Goal: Check status: Check status

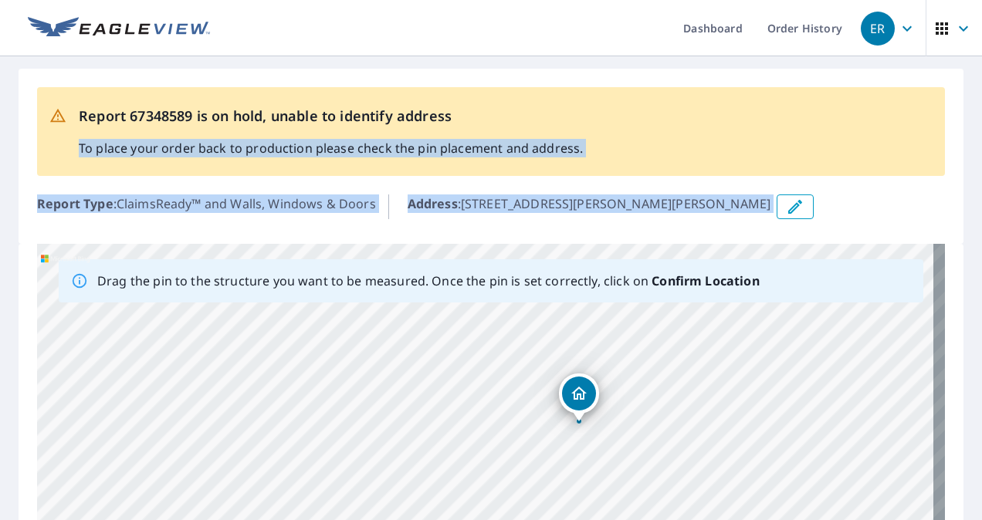
drag, startPoint x: 852, startPoint y: 198, endPoint x: 833, endPoint y: 95, distance: 104.3
click at [833, 95] on div "Report 67348589 is on hold, unable to identify address To place your order back…" at bounding box center [491, 156] width 945 height 175
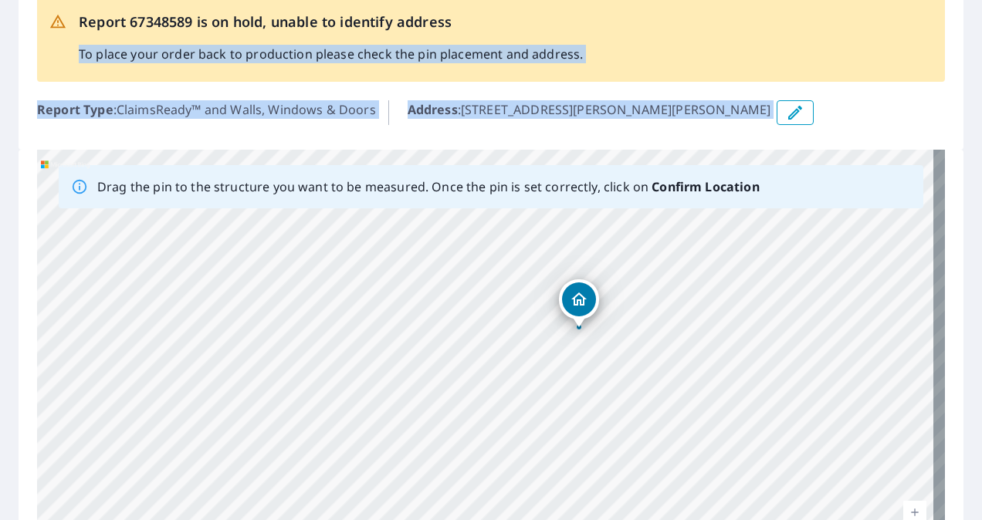
scroll to position [105, 0]
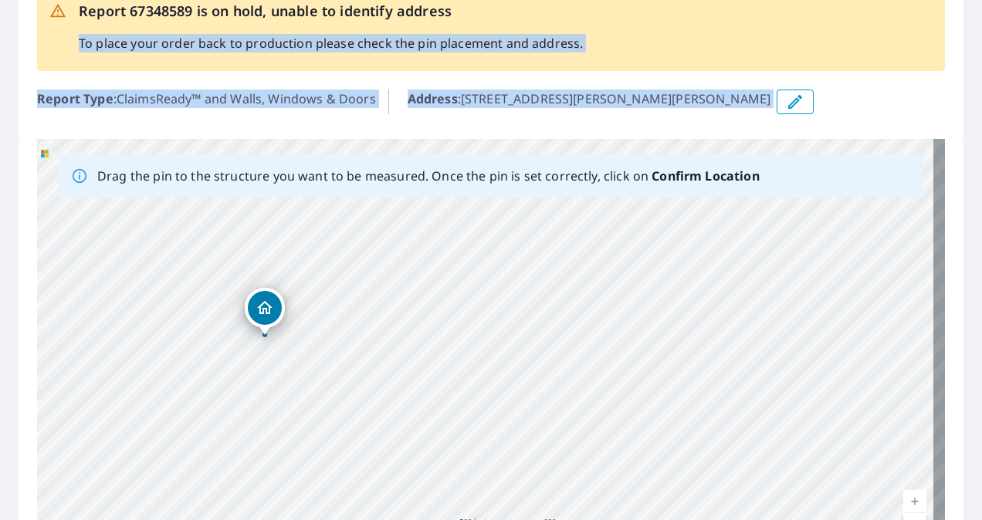
drag, startPoint x: 749, startPoint y: 357, endPoint x: 344, endPoint y: 368, distance: 405.3
click at [353, 370] on div "2500 Jackson Stephens Rd De Kalb, MS 39328" at bounding box center [490, 381] width 907 height 484
drag, startPoint x: 742, startPoint y: 327, endPoint x: 573, endPoint y: 353, distance: 171.8
click at [576, 358] on div "2500 Jackson Stephens Rd De Kalb, MS 39328" at bounding box center [490, 381] width 907 height 484
drag, startPoint x: 466, startPoint y: 397, endPoint x: 631, endPoint y: 446, distance: 172.4
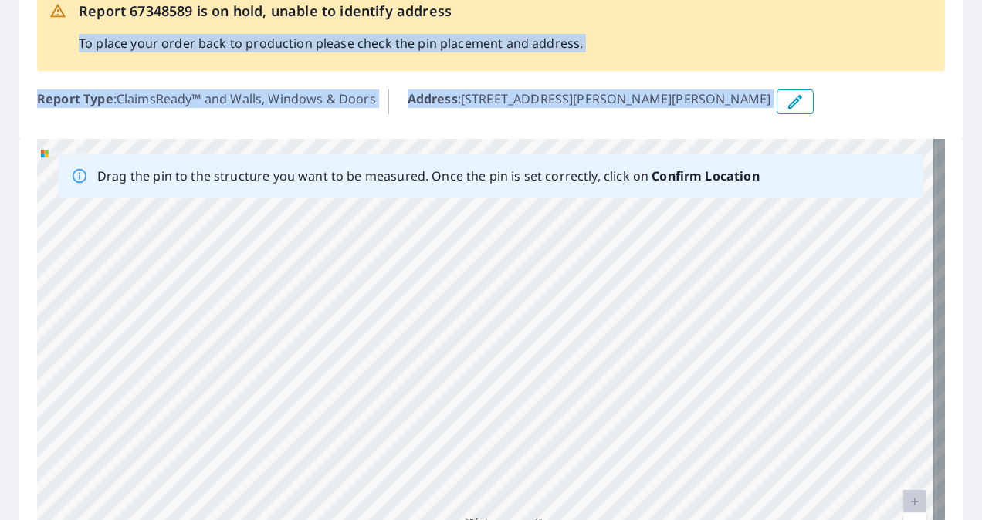
click at [650, 468] on div "2500 Jackson Stephens Rd De Kalb, MS 39328" at bounding box center [490, 381] width 907 height 484
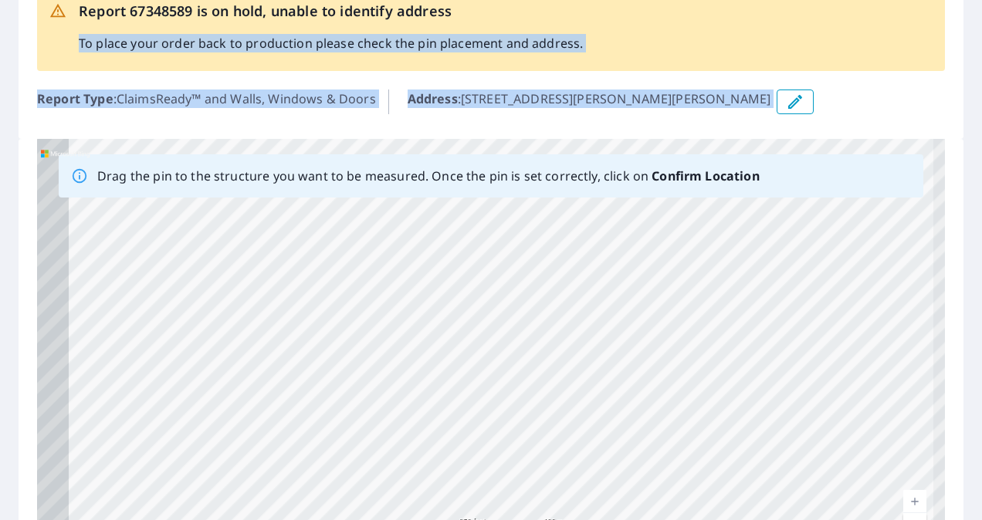
drag, startPoint x: 536, startPoint y: 376, endPoint x: 796, endPoint y: 350, distance: 260.6
click at [764, 355] on div "2500 Jackson Stephens Rd De Kalb, MS 39328" at bounding box center [490, 381] width 907 height 484
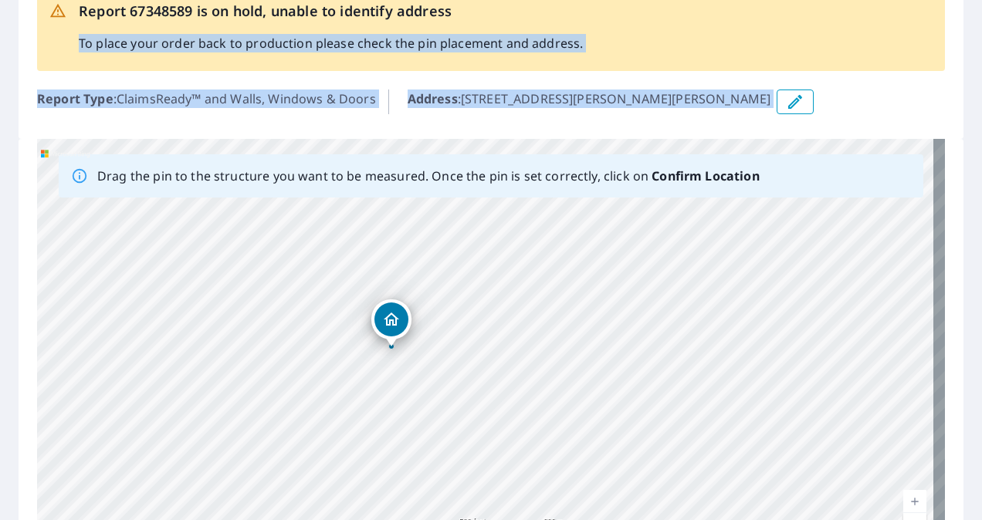
drag, startPoint x: 263, startPoint y: 340, endPoint x: 529, endPoint y: 329, distance: 266.4
click at [530, 330] on div "2500 Jackson Stephens Rd De Kalb, MS 39328" at bounding box center [490, 381] width 907 height 484
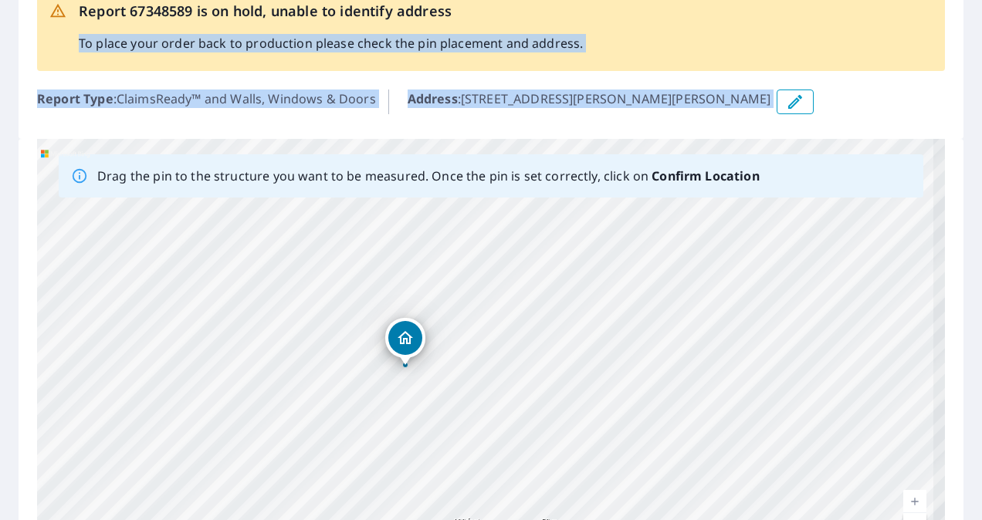
drag, startPoint x: 381, startPoint y: 383, endPoint x: 506, endPoint y: 338, distance: 132.8
click at [506, 338] on div "2500 Jackson Stephens Rd De Kalb, MS 39328" at bounding box center [490, 381] width 907 height 484
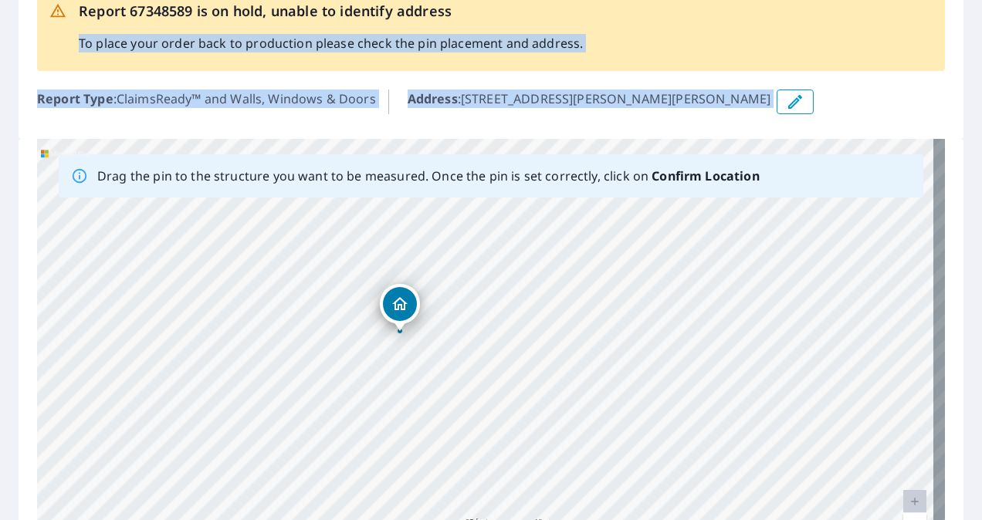
drag, startPoint x: 429, startPoint y: 380, endPoint x: 533, endPoint y: 290, distance: 137.4
click at [533, 290] on div "2500 Jackson Stephens Rd De Kalb, MS 39328" at bounding box center [490, 381] width 907 height 484
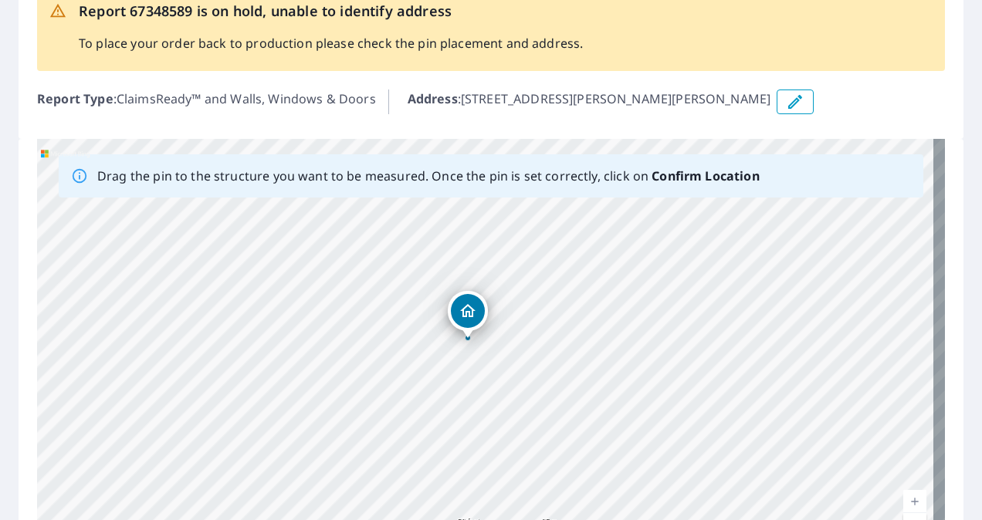
drag, startPoint x: 466, startPoint y: 324, endPoint x: 468, endPoint y: 336, distance: 11.7
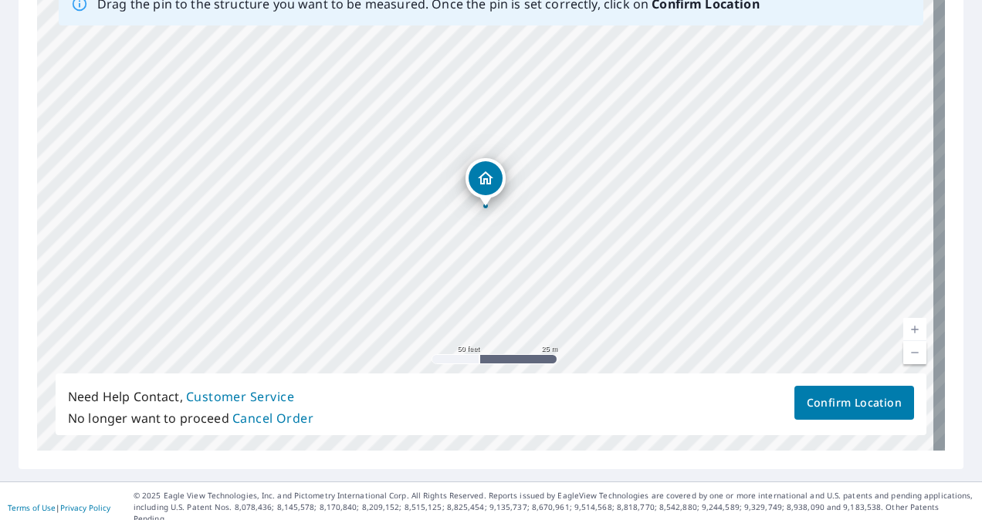
scroll to position [278, 0]
click at [872, 404] on span "Confirm Location" at bounding box center [853, 402] width 95 height 19
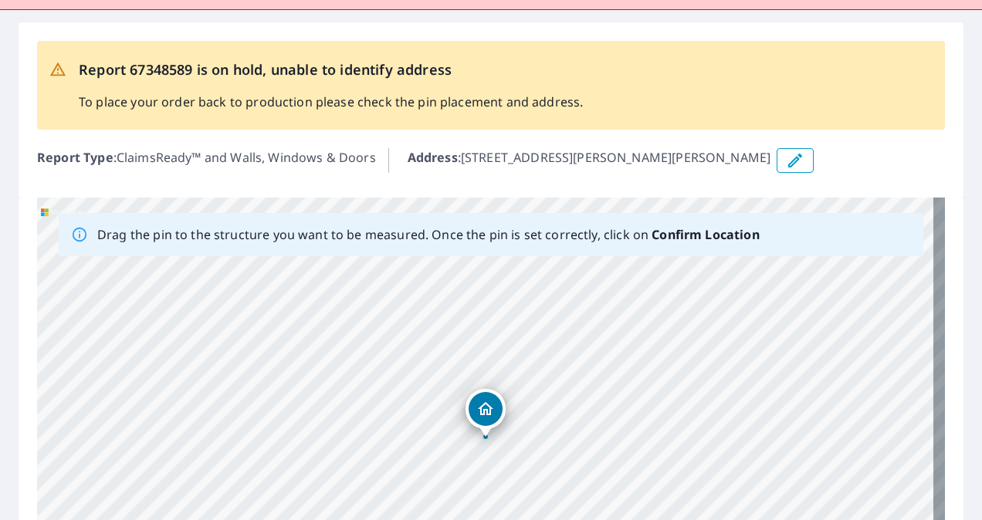
scroll to position [232, 0]
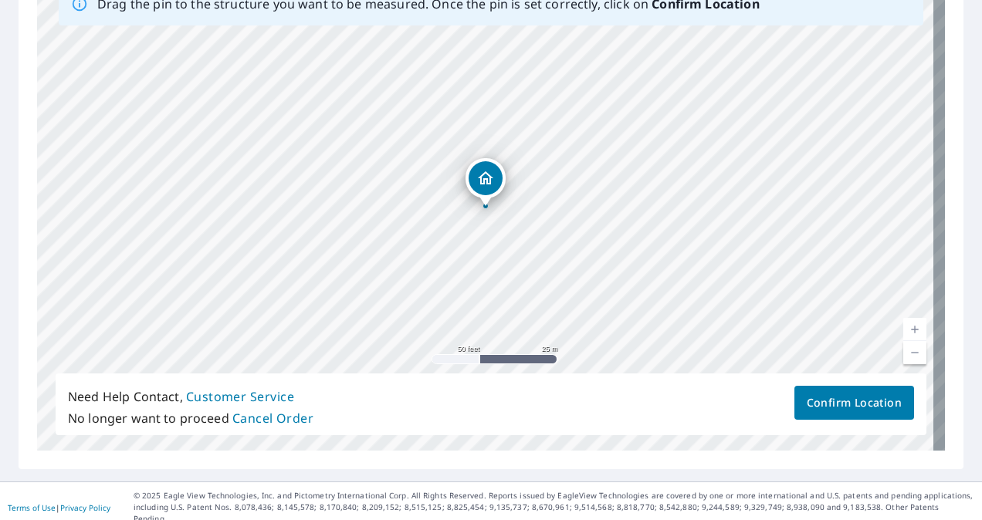
click at [857, 401] on span "Confirm Location" at bounding box center [853, 403] width 95 height 19
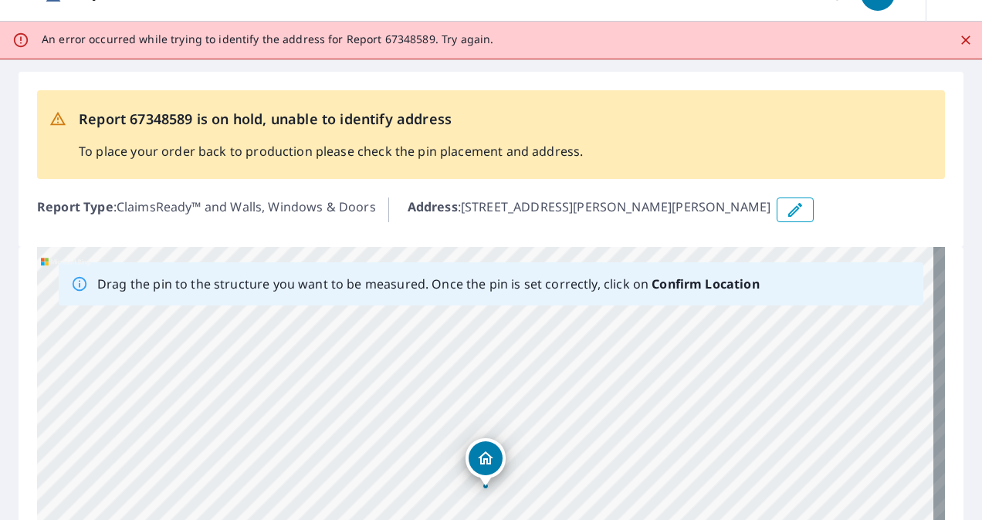
scroll to position [0, 0]
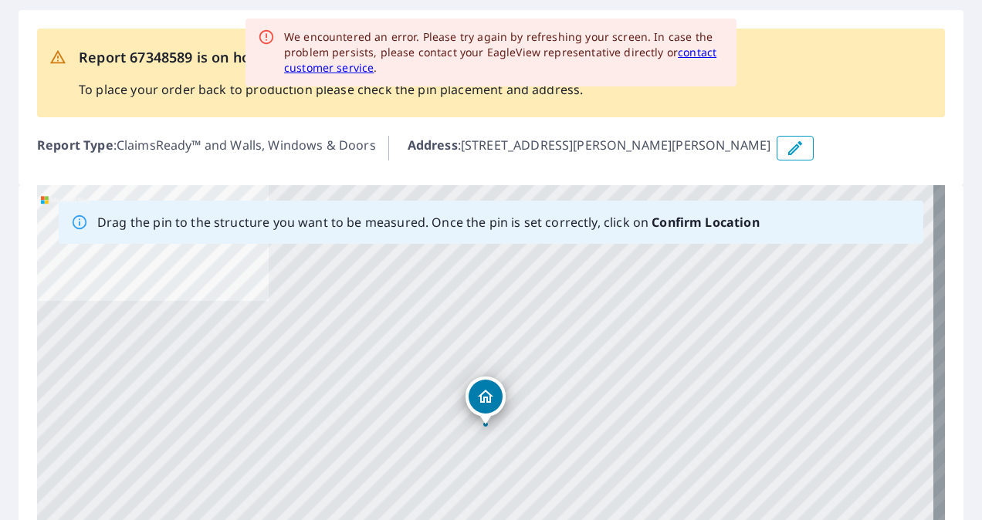
scroll to position [154, 0]
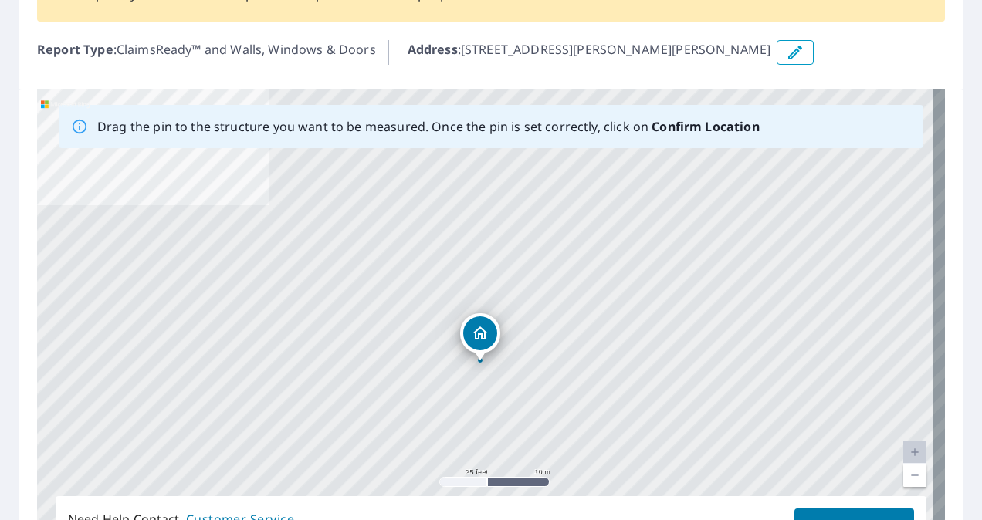
drag, startPoint x: 483, startPoint y: 302, endPoint x: 478, endPoint y: 333, distance: 32.1
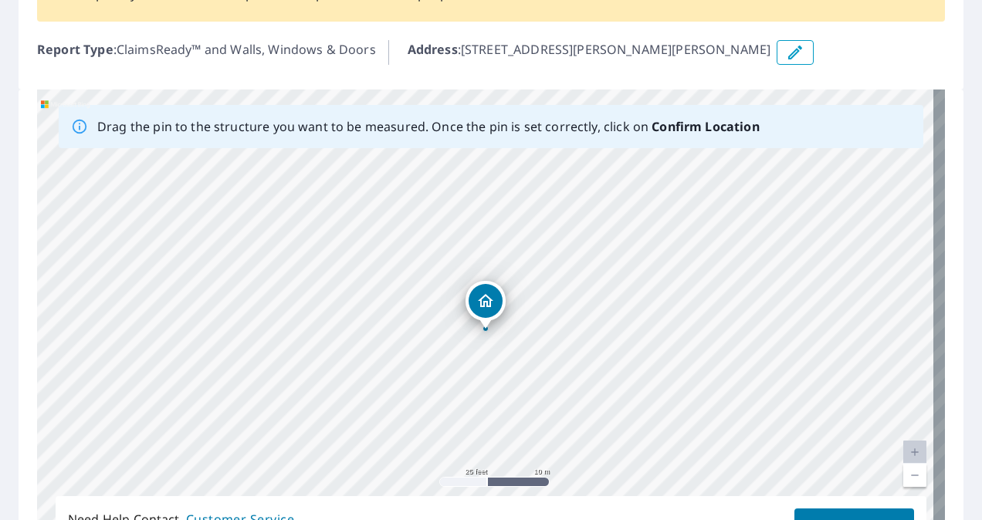
scroll to position [278, 0]
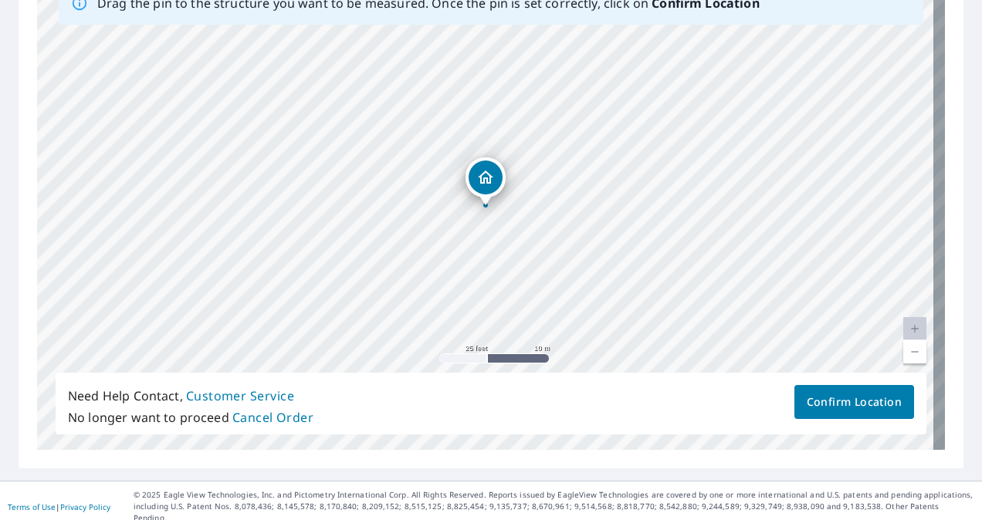
click at [852, 405] on span "Confirm Location" at bounding box center [853, 402] width 95 height 19
